Goal: Task Accomplishment & Management: Use online tool/utility

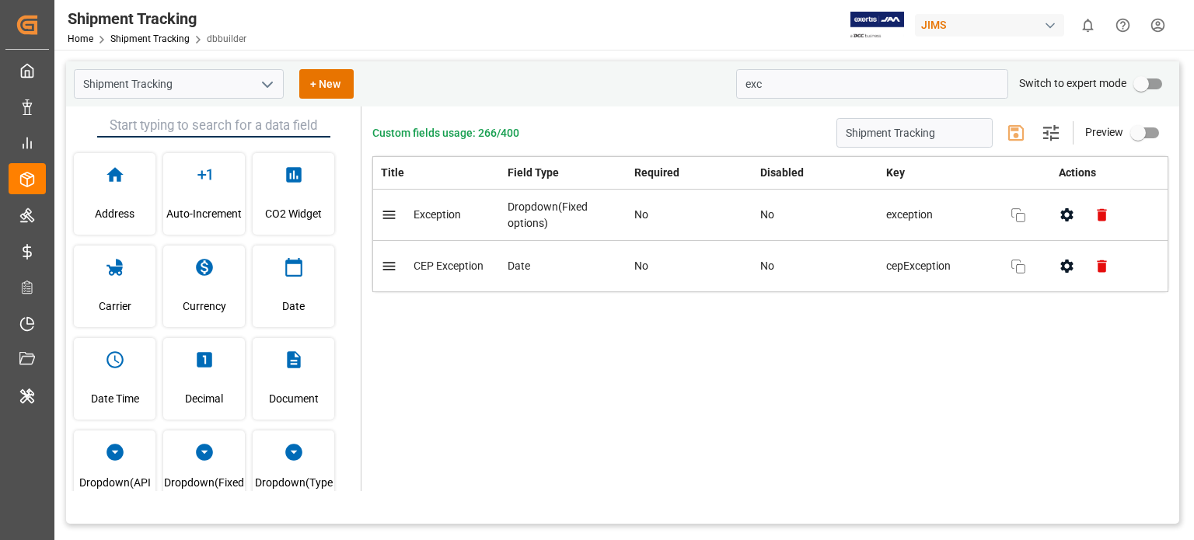
click at [809, 27] on div at bounding box center [839, 25] width 131 height 27
click at [763, 88] on input "exc" at bounding box center [872, 84] width 272 height 30
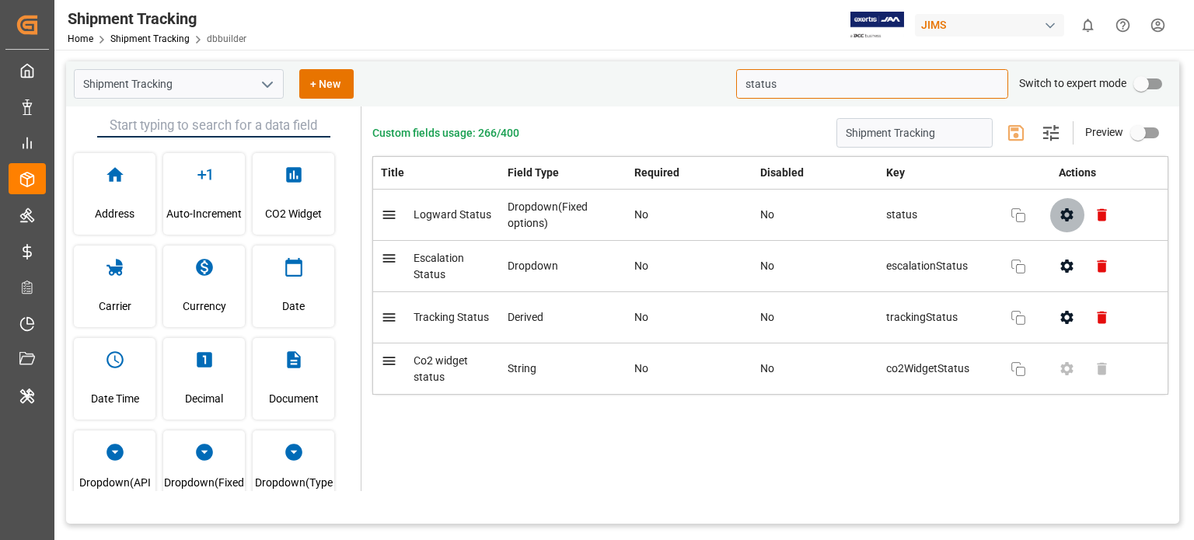
click at [1067, 214] on icon "button" at bounding box center [1067, 215] width 16 height 16
type input "status"
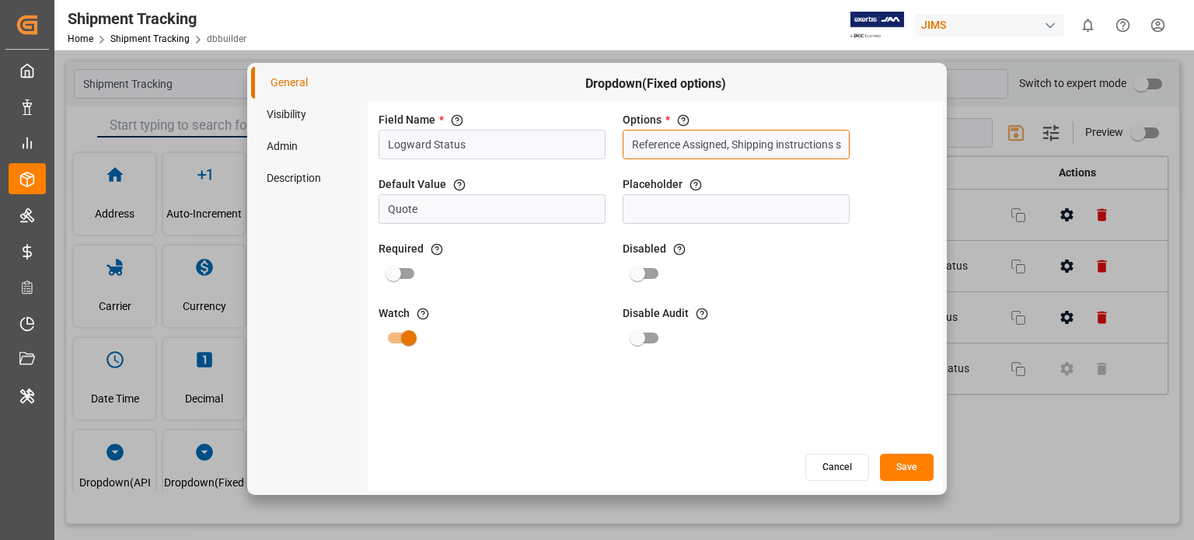
click at [743, 138] on input "Reference Assigned, Shipping instructions sent, Booking, In-transit, Arrival Po…" at bounding box center [736, 145] width 227 height 30
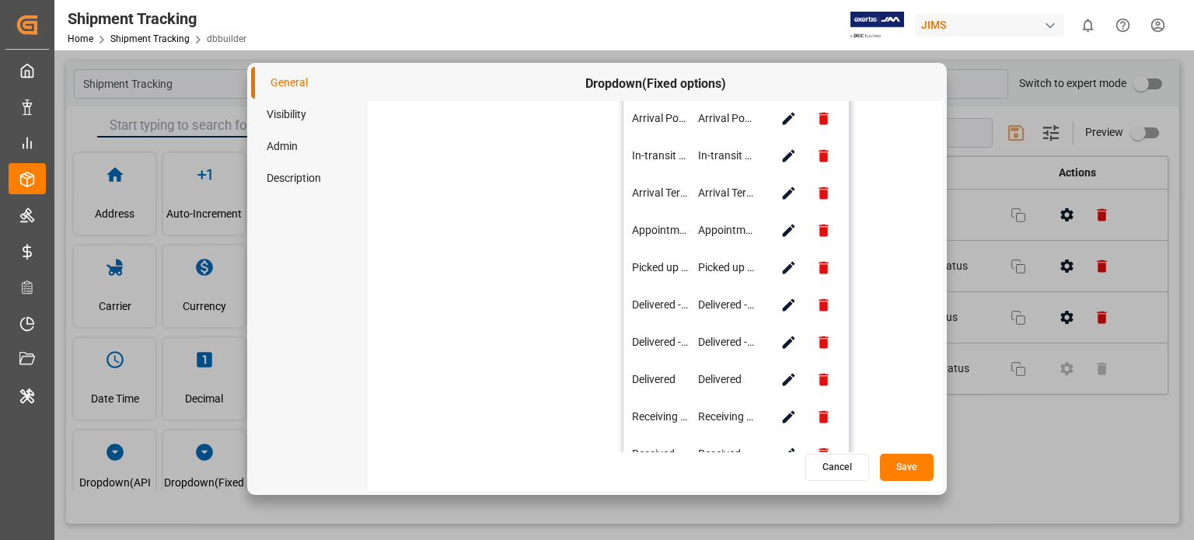
scroll to position [382, 0]
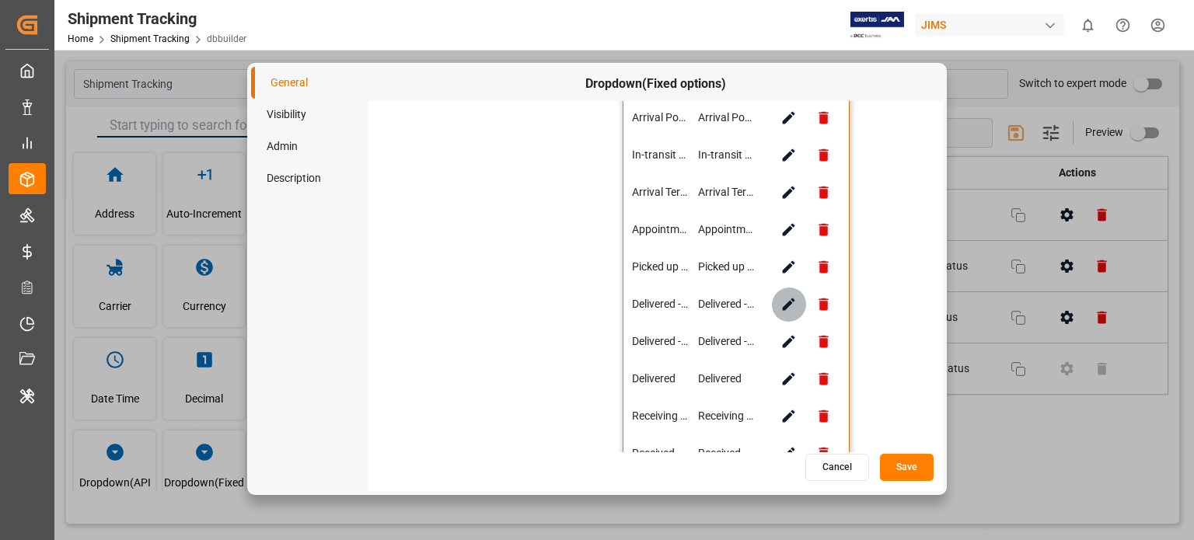
click at [786, 301] on icon "button" at bounding box center [789, 304] width 16 height 16
type input "Delivered - Empty NOT returned"
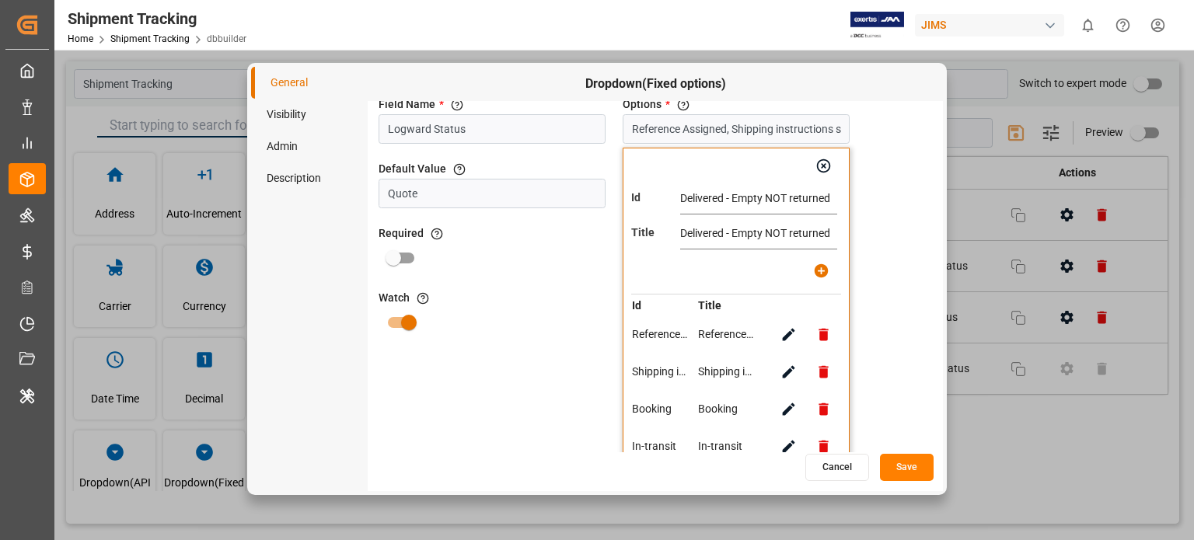
scroll to position [0, 0]
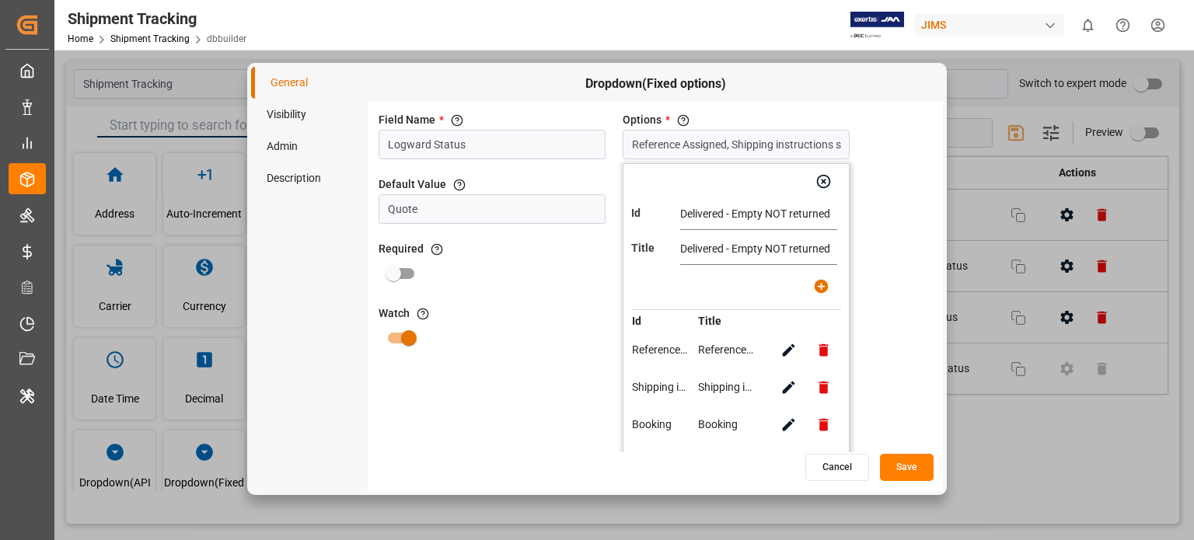
drag, startPoint x: 677, startPoint y: 208, endPoint x: 681, endPoint y: 217, distance: 9.4
click at [681, 217] on div "Id Delivered - Empty NOT returned" at bounding box center [736, 214] width 210 height 31
drag, startPoint x: 681, startPoint y: 217, endPoint x: 885, endPoint y: 223, distance: 204.6
click at [885, 223] on div "Field Name * The title of the field that will be shown in UI Logward Status Opt…" at bounding box center [655, 276] width 575 height 351
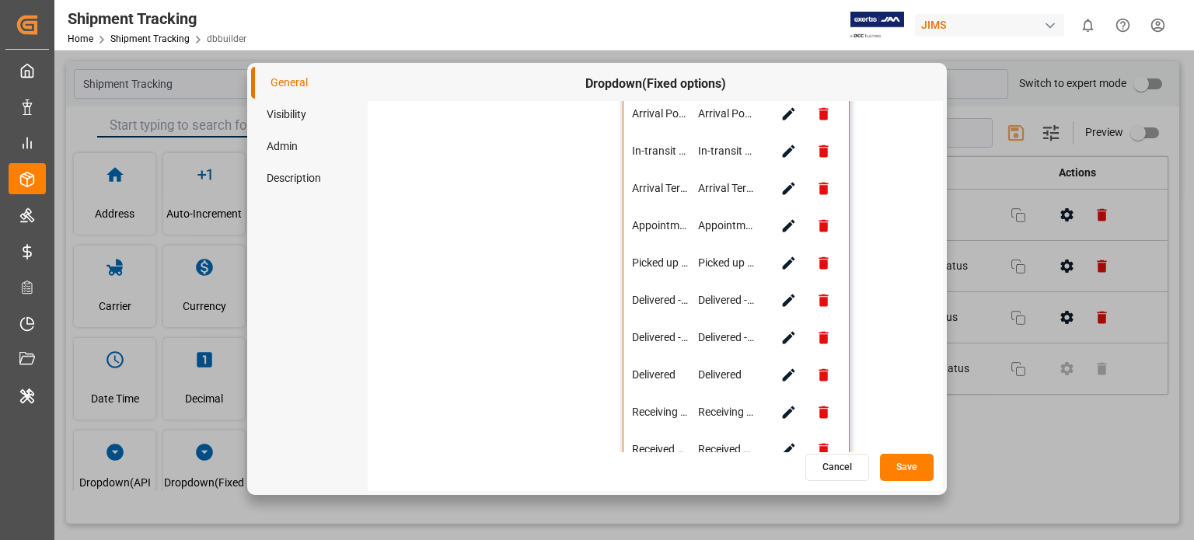
scroll to position [482, 0]
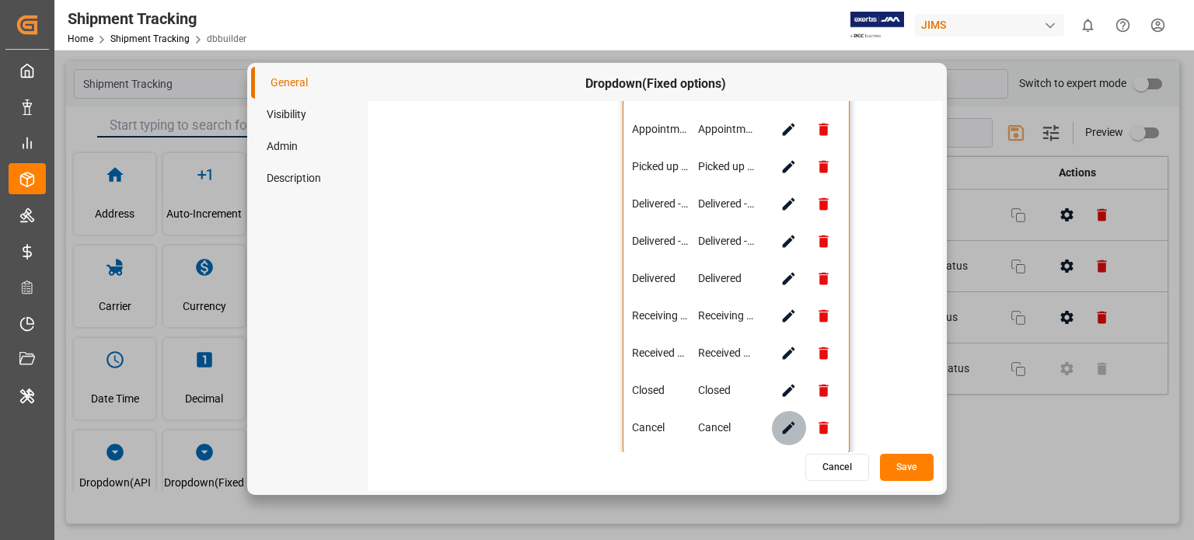
click at [781, 430] on icon "button" at bounding box center [789, 428] width 16 height 16
type input "Cancel"
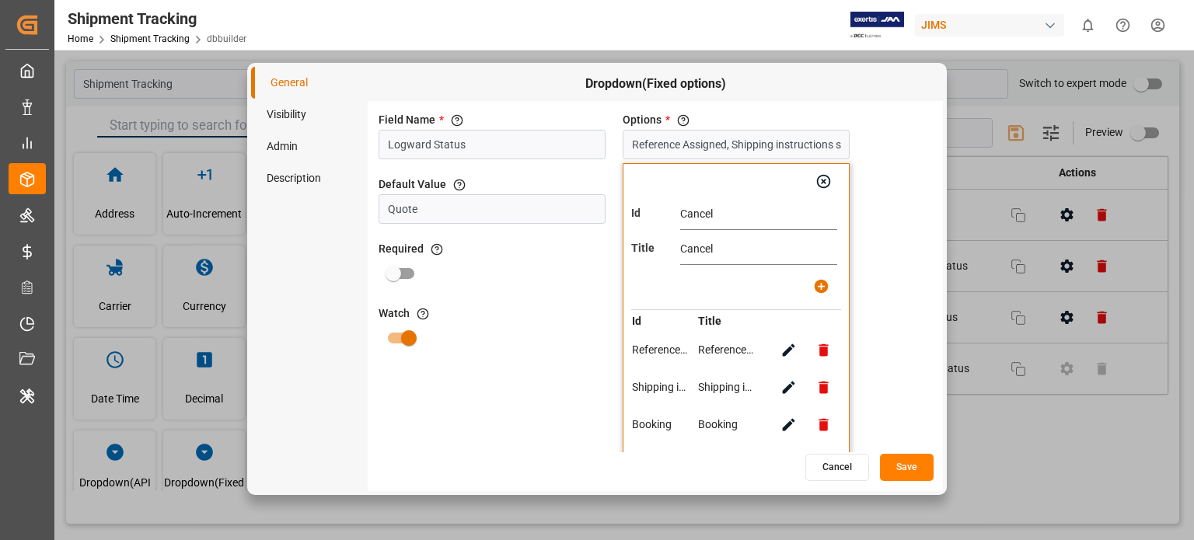
click at [699, 223] on input "Cancel" at bounding box center [758, 214] width 157 height 31
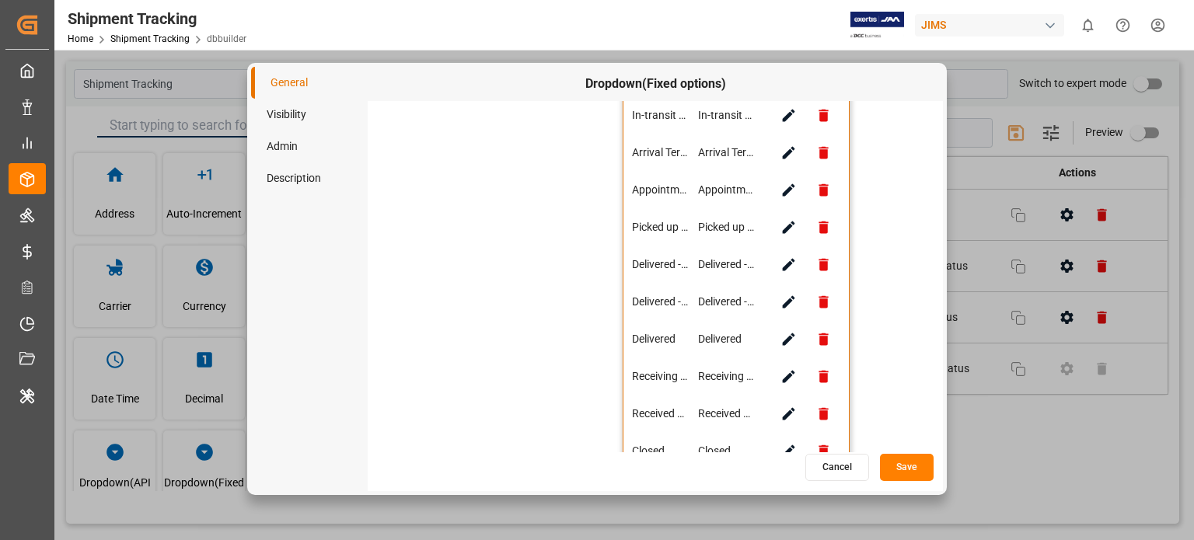
scroll to position [482, 0]
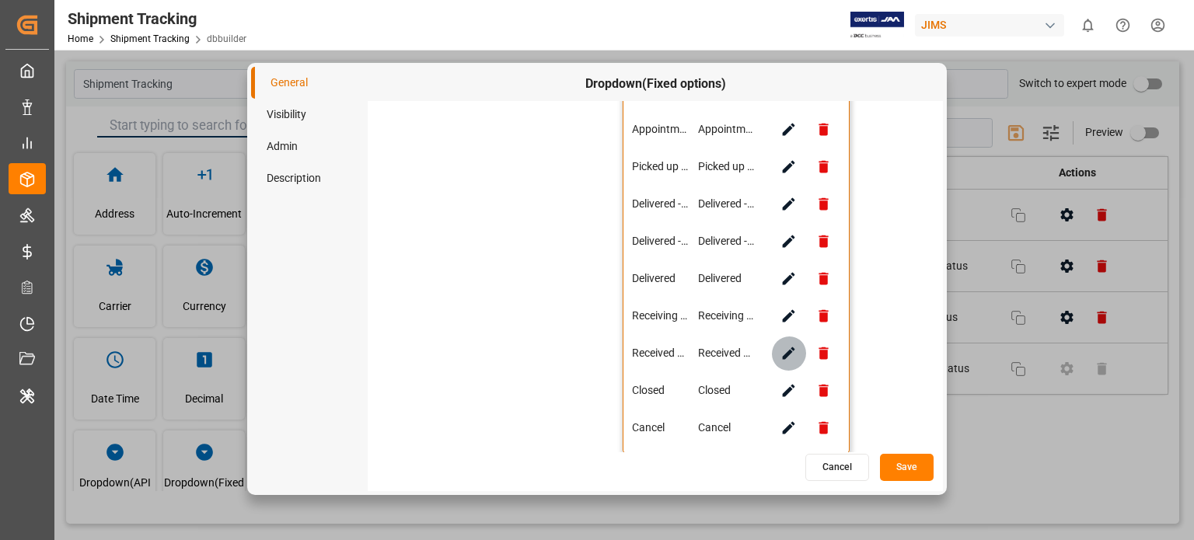
click at [787, 354] on icon "button" at bounding box center [789, 354] width 12 height 12
type input "Received Complete"
click at [787, 312] on icon "button" at bounding box center [789, 316] width 16 height 16
type input "Receiving Pending"
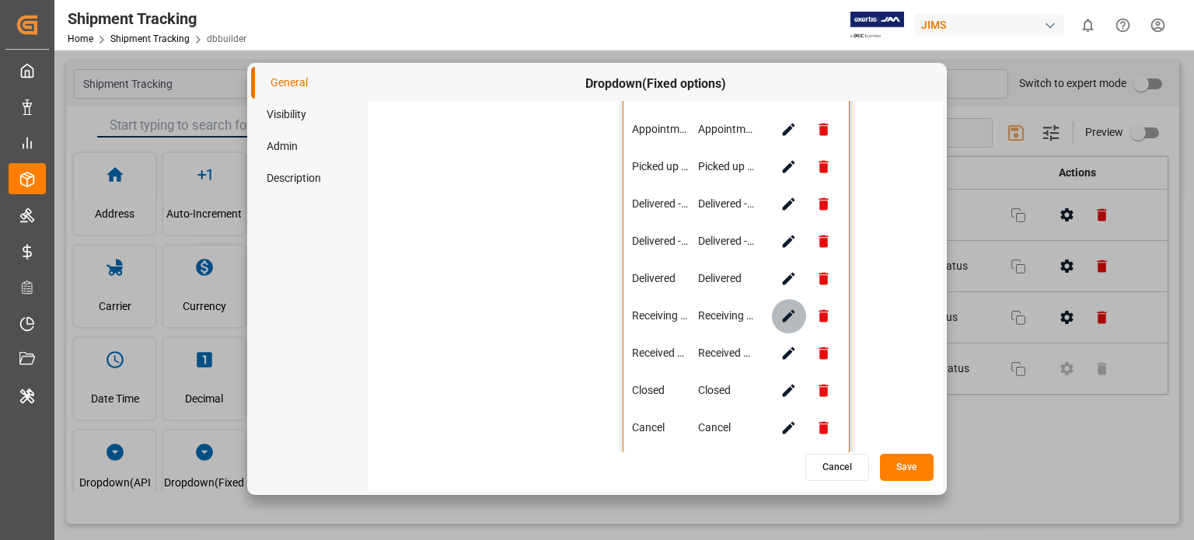
type input "Receiving Pending"
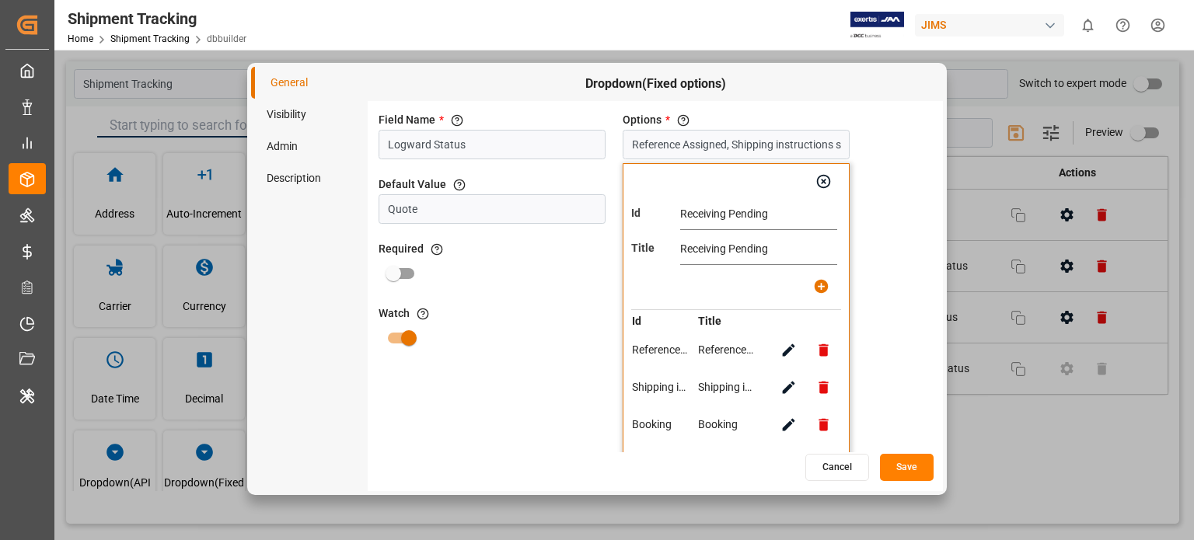
click at [789, 225] on input "Receiving Pending" at bounding box center [758, 214] width 157 height 31
click at [892, 272] on div "Field Name * The title of the field that will be shown in UI Logward Status Opt…" at bounding box center [655, 276] width 575 height 351
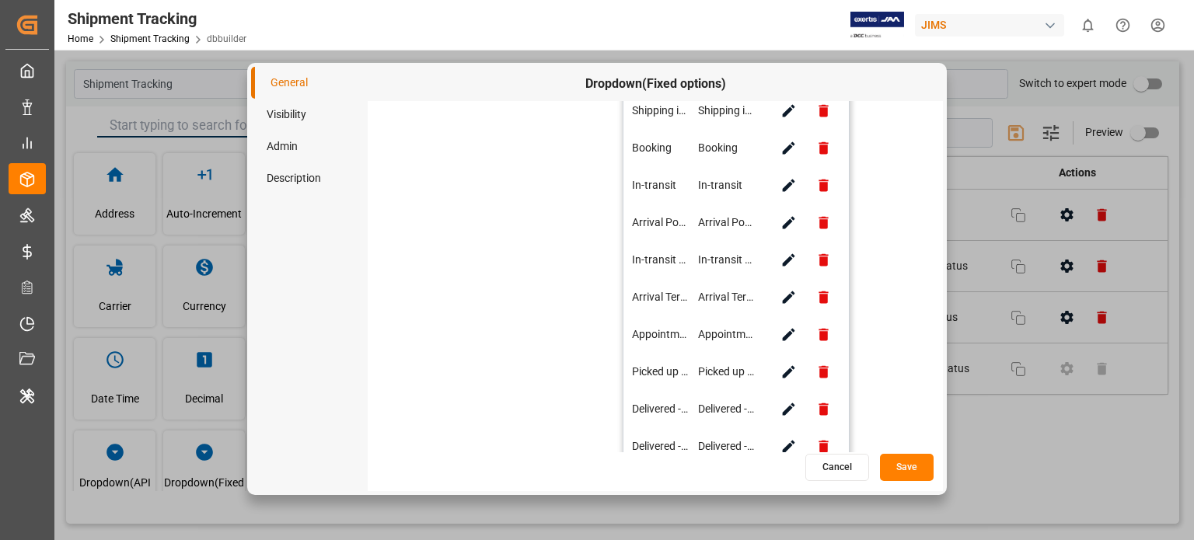
scroll to position [364, 0]
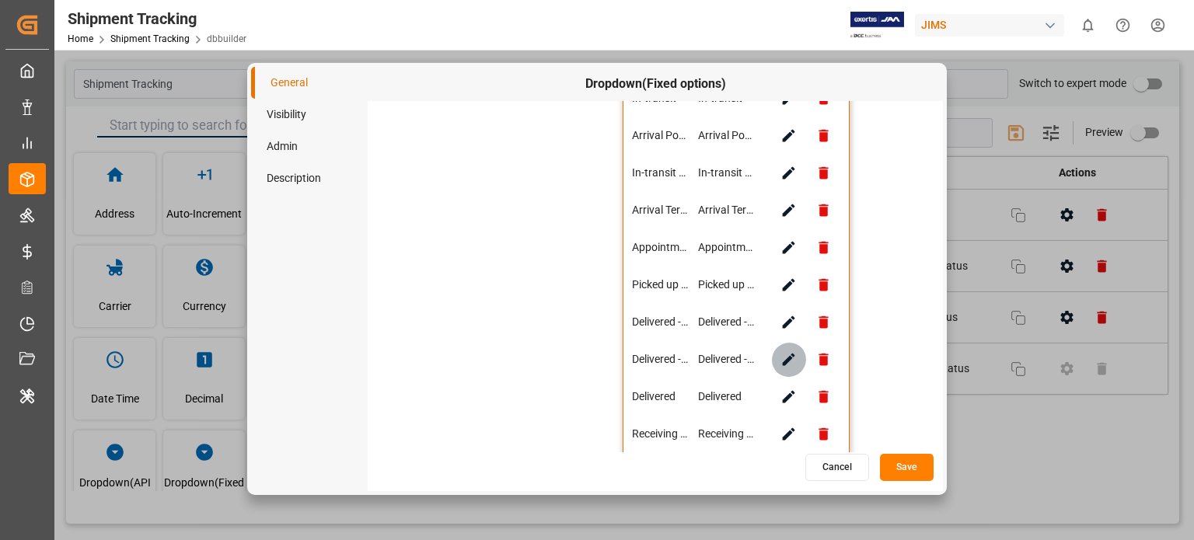
click at [785, 362] on icon "button" at bounding box center [789, 360] width 12 height 12
type input "Delivered - Empty returned"
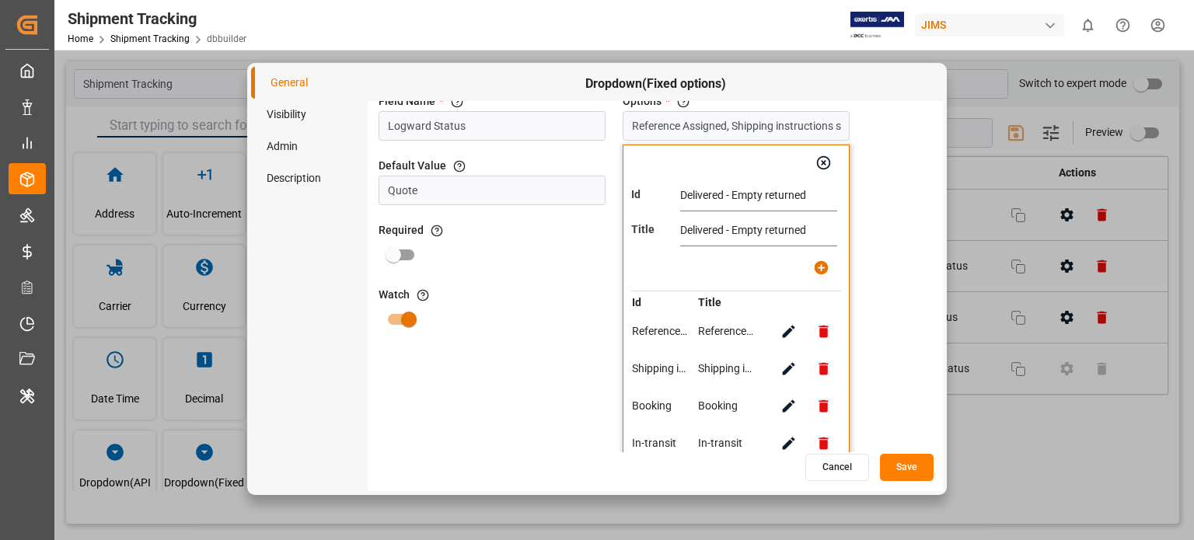
scroll to position [0, 0]
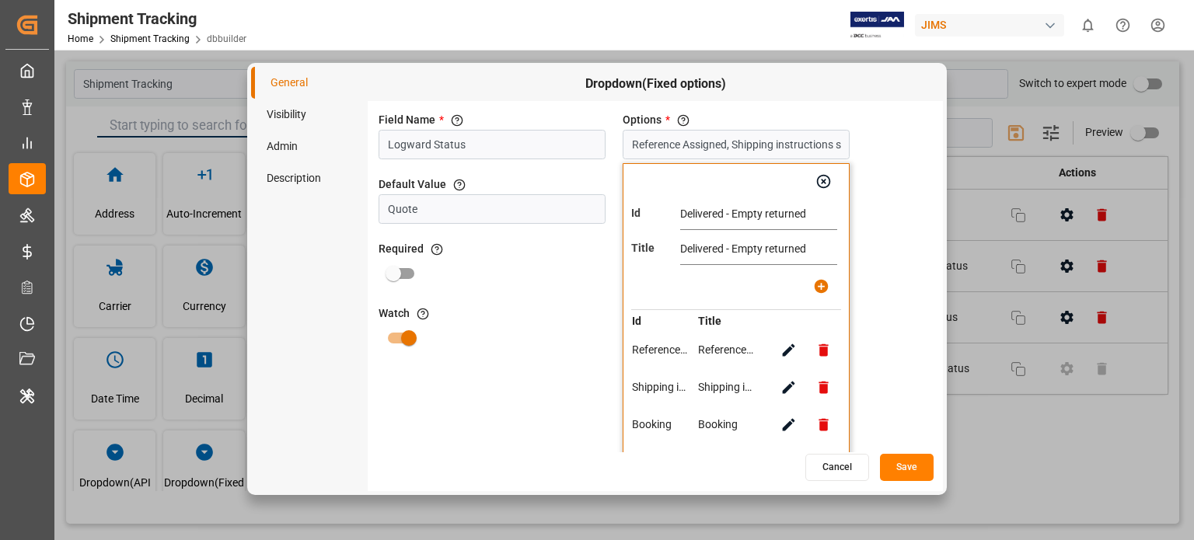
click at [793, 227] on input "Delivered - Empty returned" at bounding box center [758, 214] width 157 height 31
click at [908, 213] on div "Field Name * The title of the field that will be shown in UI Logward Status Opt…" at bounding box center [655, 276] width 575 height 351
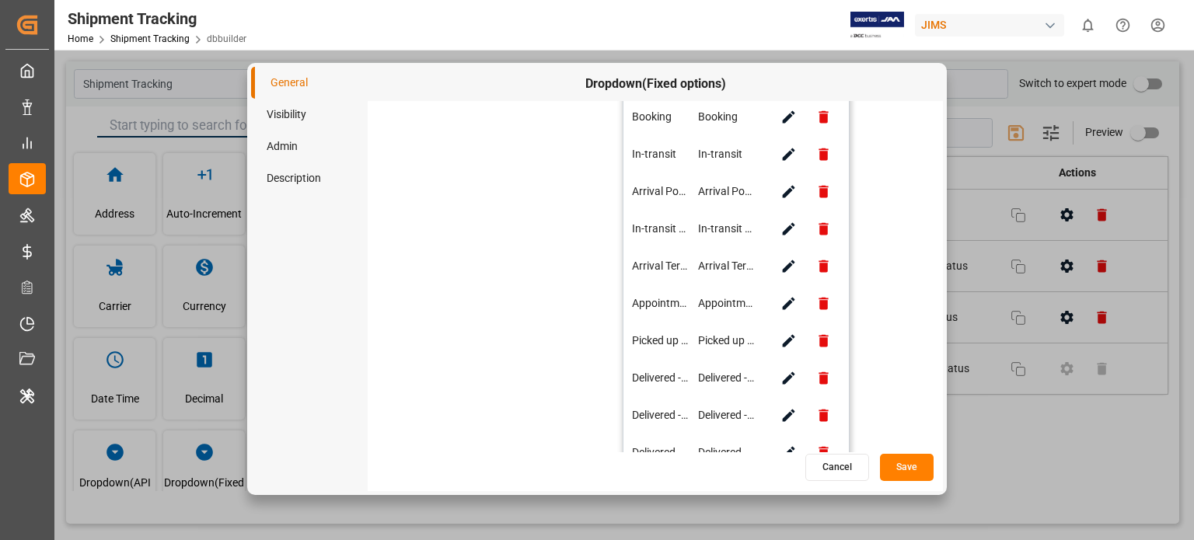
scroll to position [482, 0]
